Goal: Task Accomplishment & Management: Use online tool/utility

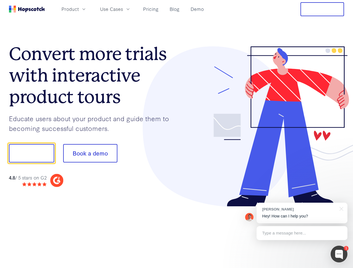
click at [177, 134] on div at bounding box center [261, 126] width 168 height 161
click at [79, 9] on span "Product" at bounding box center [69, 9] width 17 height 7
click at [123, 9] on span "Use Cases" at bounding box center [111, 9] width 23 height 7
click at [322, 9] on button "Free Trial" at bounding box center [322, 9] width 44 height 14
click at [31, 153] on button "Show me!" at bounding box center [31, 153] width 45 height 18
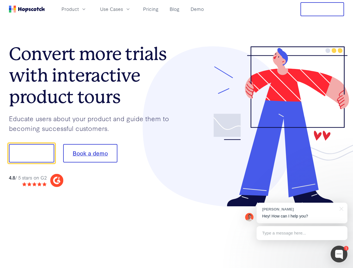
click at [90, 153] on button "Book a demo" at bounding box center [90, 153] width 54 height 18
click at [339, 254] on div at bounding box center [339, 254] width 17 height 17
click at [302, 213] on div "[PERSON_NAME] Hey! How can I help you?" at bounding box center [302, 213] width 91 height 21
click at [340, 209] on div at bounding box center [295, 153] width 105 height 186
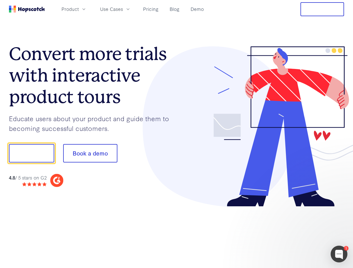
click at [302, 233] on div at bounding box center [295, 153] width 105 height 186
